Goal: Task Accomplishment & Management: Use online tool/utility

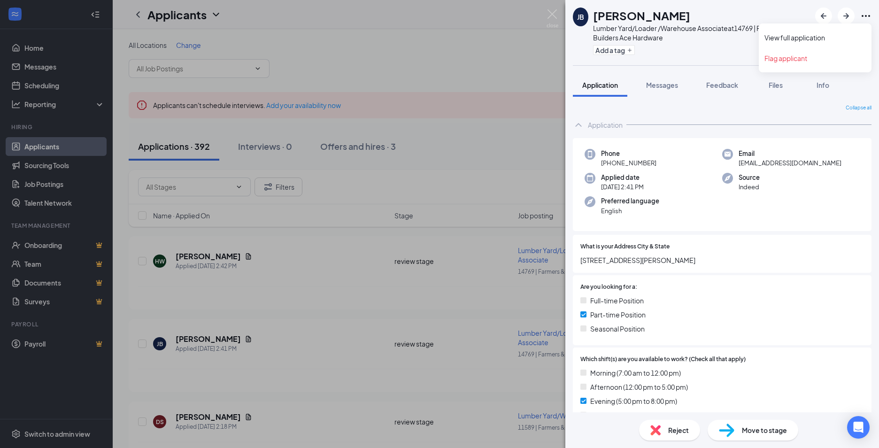
click at [864, 13] on icon "Ellipses" at bounding box center [865, 15] width 11 height 11
click at [815, 38] on link "View full application" at bounding box center [814, 37] width 101 height 9
click at [550, 16] on img at bounding box center [552, 18] width 12 height 18
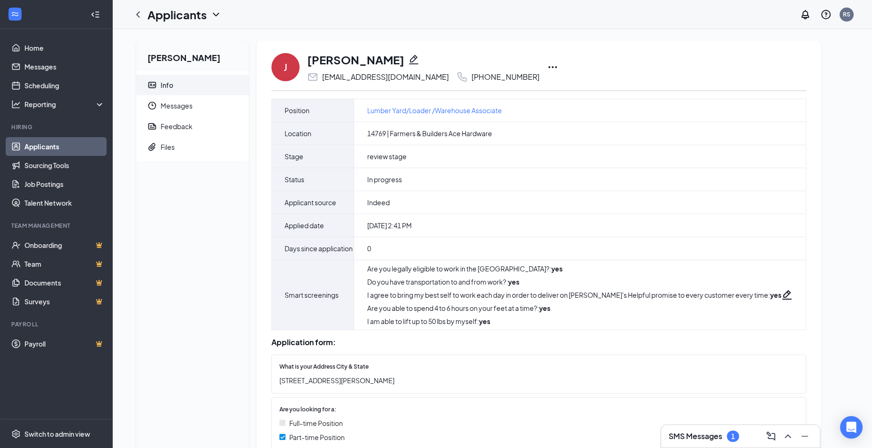
click at [547, 66] on icon "Ellipses" at bounding box center [552, 66] width 11 height 11
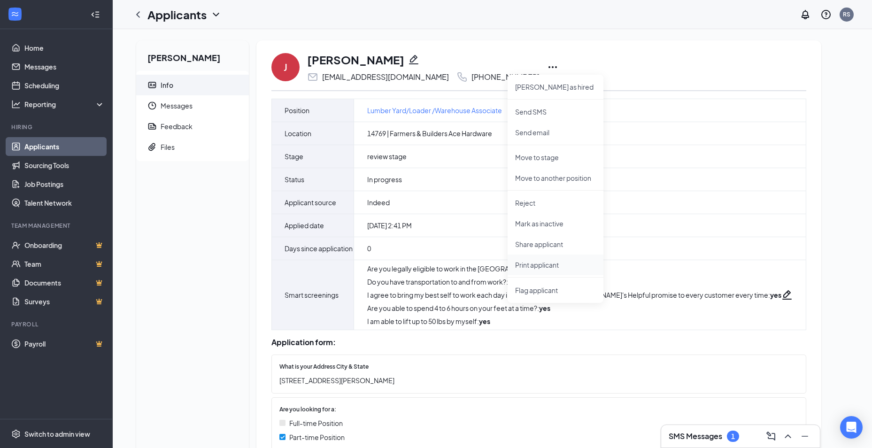
click at [536, 266] on p "Print applicant" at bounding box center [555, 264] width 81 height 9
